Goal: Transaction & Acquisition: Purchase product/service

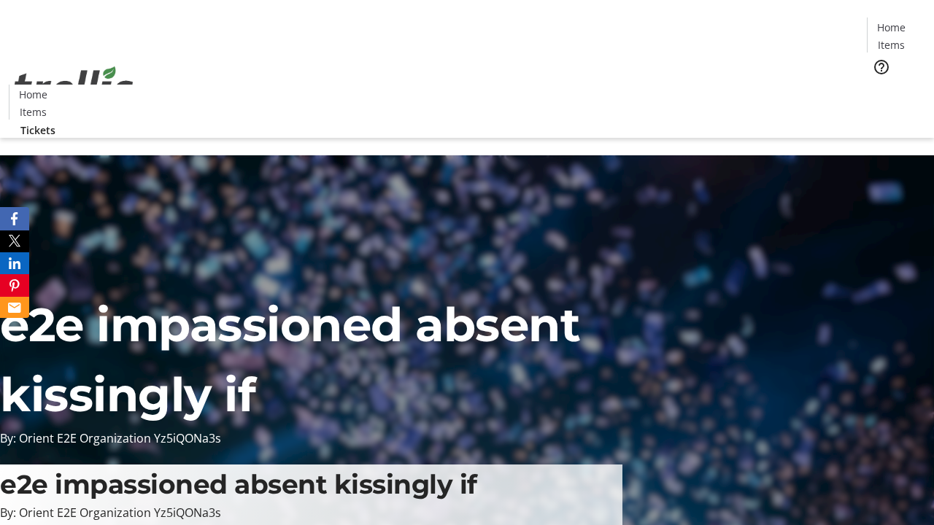
click at [878, 85] on span "Tickets" at bounding box center [895, 92] width 35 height 15
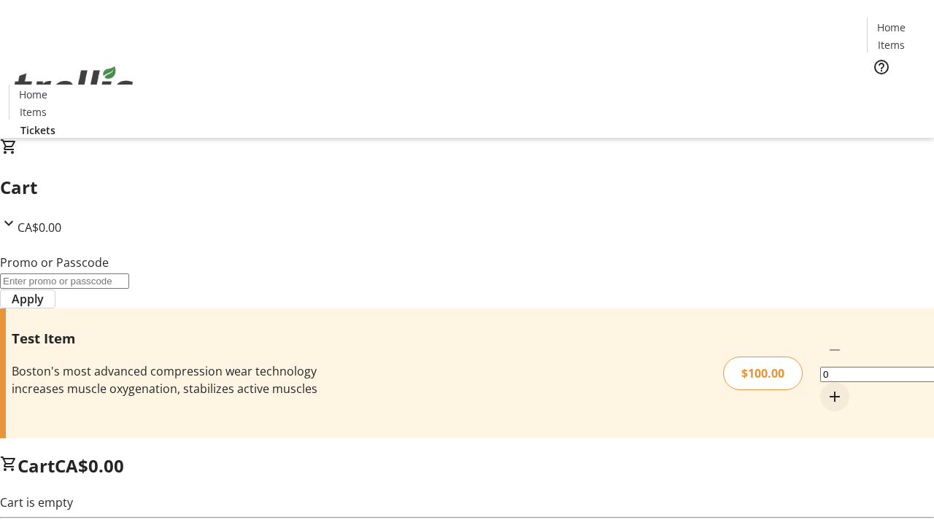
click at [826, 388] on mat-icon "Increment by one" at bounding box center [835, 397] width 18 height 18
type input "1"
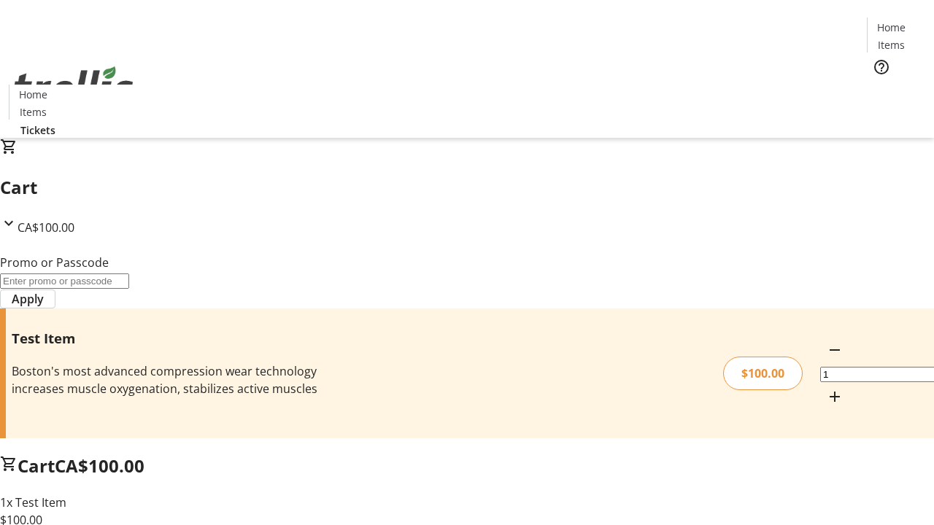
type input "PERCENT"
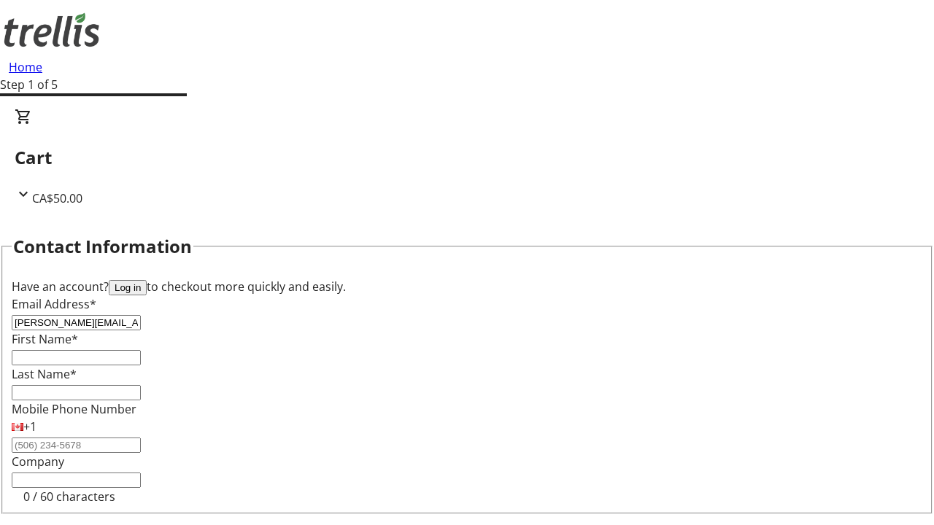
type input "[PERSON_NAME][EMAIL_ADDRESS][PERSON_NAME][DOMAIN_NAME]"
type input "[PERSON_NAME]"
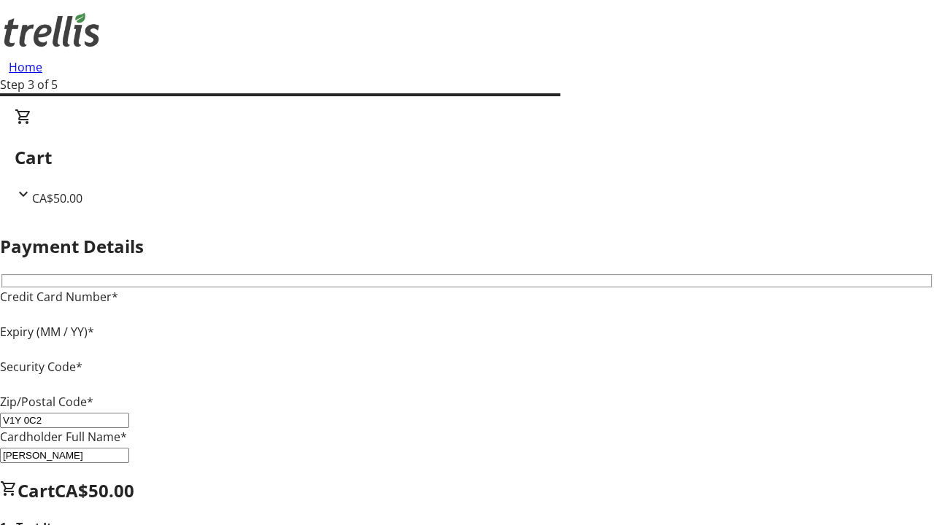
type input "V1Y 0C2"
